Goal: Complete application form

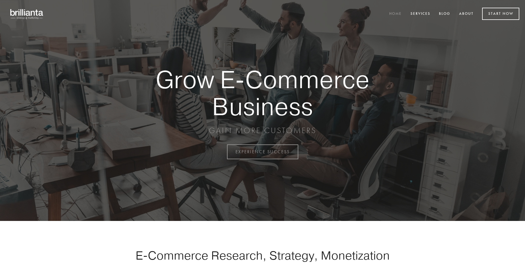
scroll to position [1490, 0]
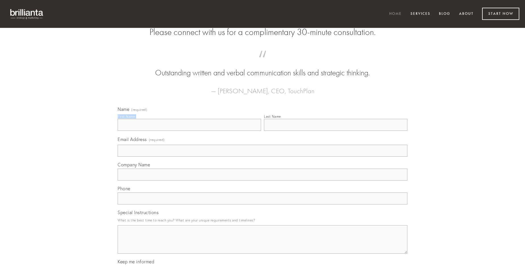
type input "[PERSON_NAME]"
click at [336, 131] on input "Last Name" at bounding box center [336, 125] width 144 height 12
type input "[PERSON_NAME]"
click at [263, 157] on input "Email Address (required)" at bounding box center [263, 151] width 290 height 12
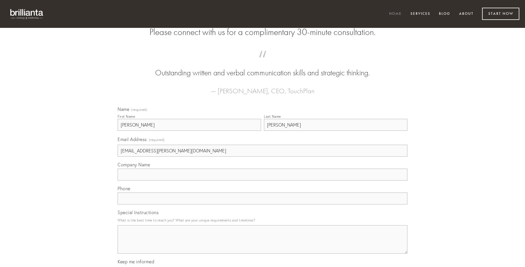
type input "[EMAIL_ADDRESS][PERSON_NAME][DOMAIN_NAME]"
click at [263, 180] on input "Company Name" at bounding box center [263, 175] width 290 height 12
type input "non"
click at [263, 204] on input "text" at bounding box center [263, 198] width 290 height 12
click at [263, 244] on textarea "Special Instructions" at bounding box center [263, 239] width 290 height 28
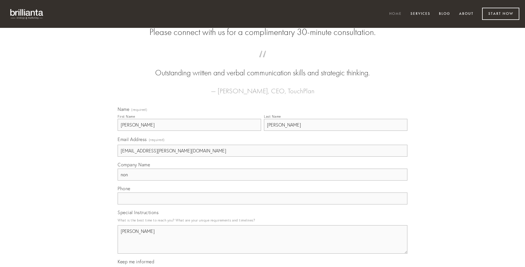
type textarea "[PERSON_NAME]"
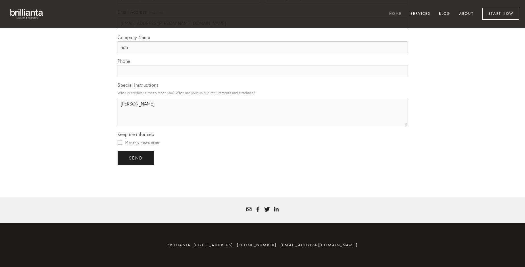
click at [136, 158] on span "send" at bounding box center [136, 157] width 14 height 5
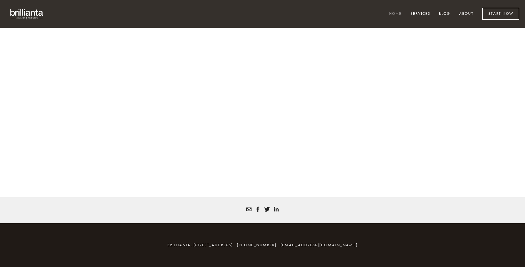
scroll to position [1482, 0]
